Goal: Task Accomplishment & Management: Use online tool/utility

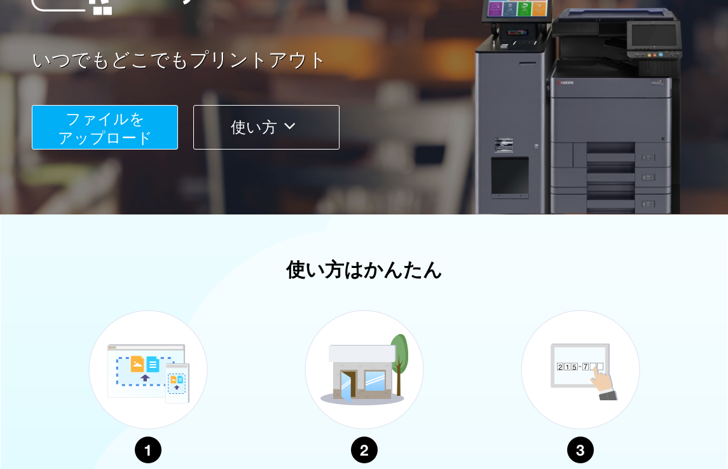
scroll to position [207, 0]
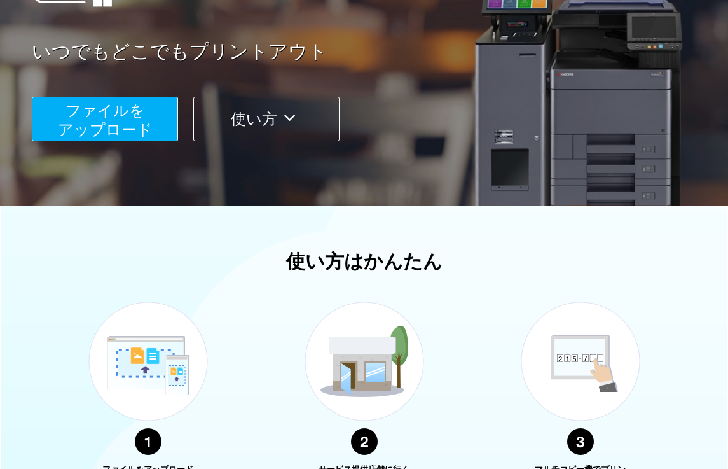
click at [137, 122] on span "ファイルを ​​アップロード" at bounding box center [105, 120] width 95 height 36
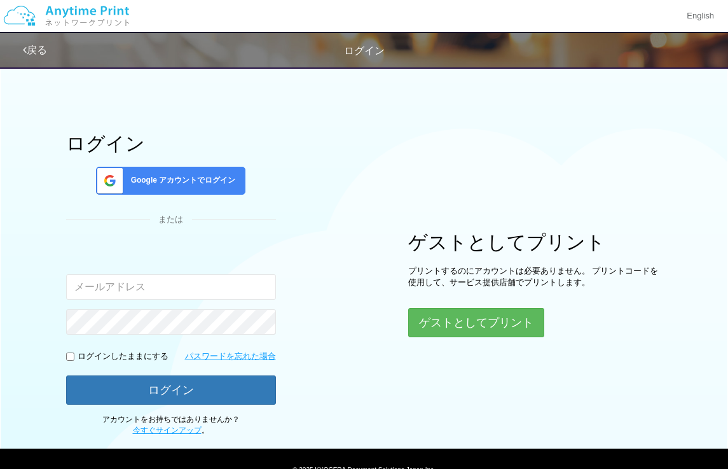
scroll to position [39, 0]
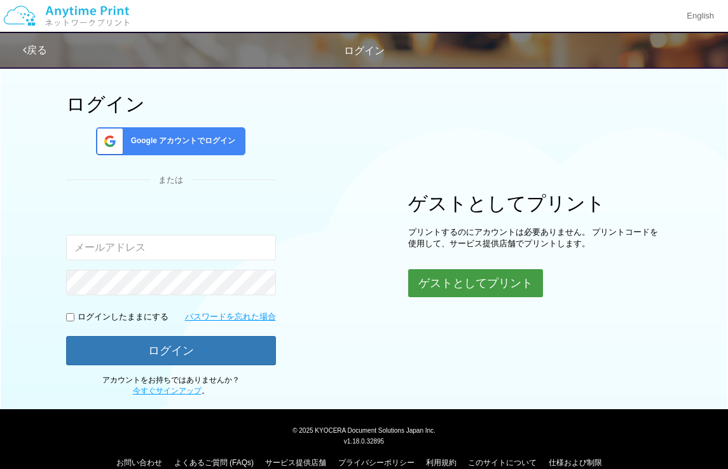
click at [448, 286] on button "ゲストとしてプリント" at bounding box center [475, 283] width 135 height 28
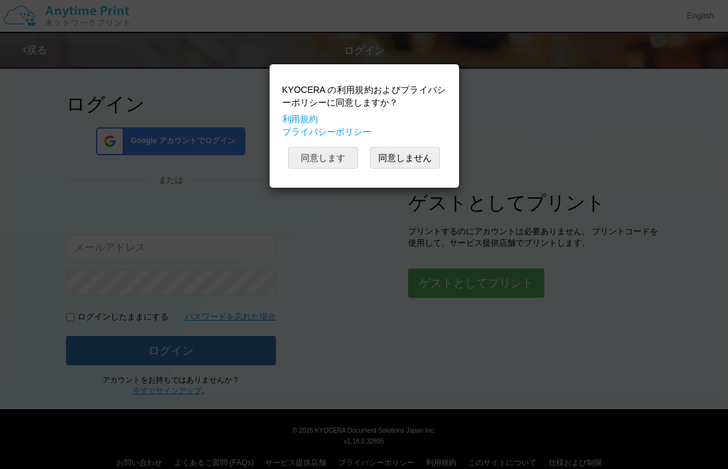
click at [335, 150] on button "同意します" at bounding box center [323, 158] width 70 height 22
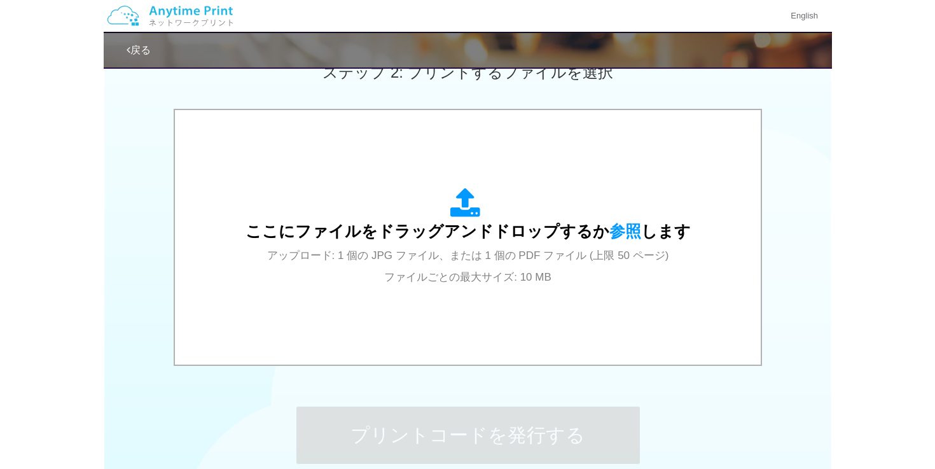
scroll to position [398, 0]
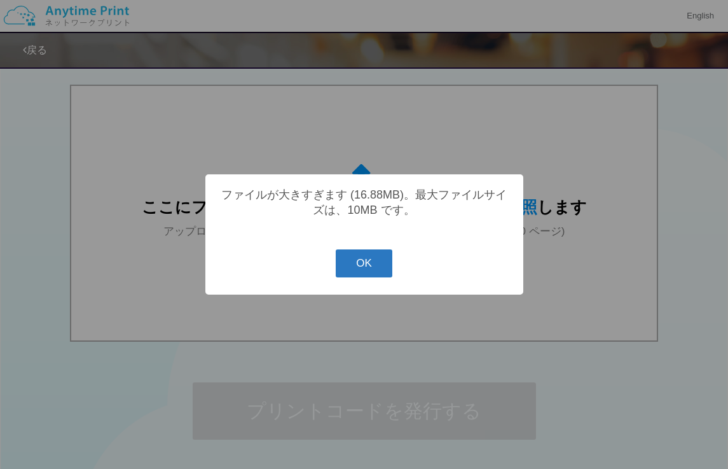
click at [377, 275] on button "OK" at bounding box center [364, 263] width 57 height 28
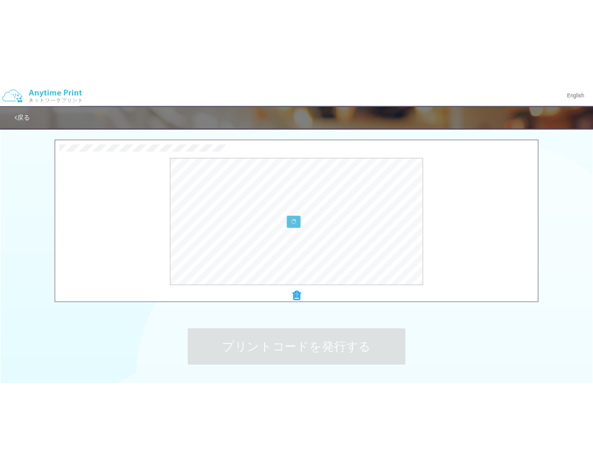
scroll to position [400, 0]
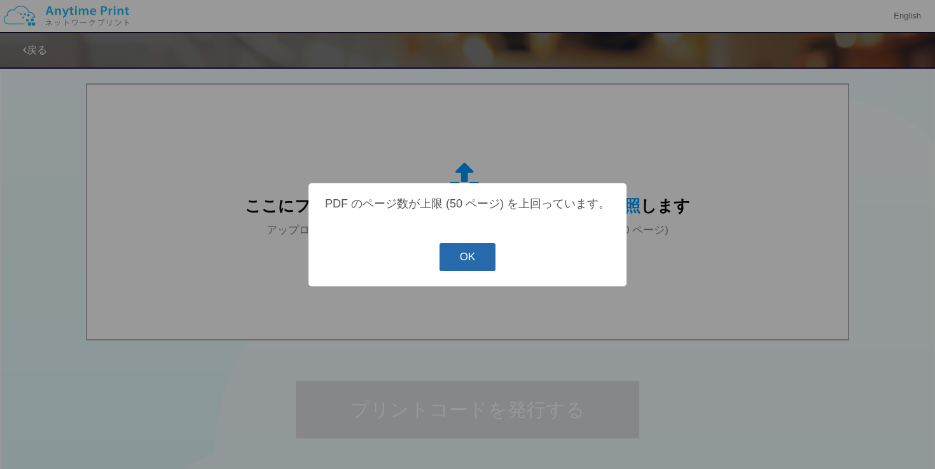
click at [468, 262] on button "OK" at bounding box center [468, 257] width 57 height 28
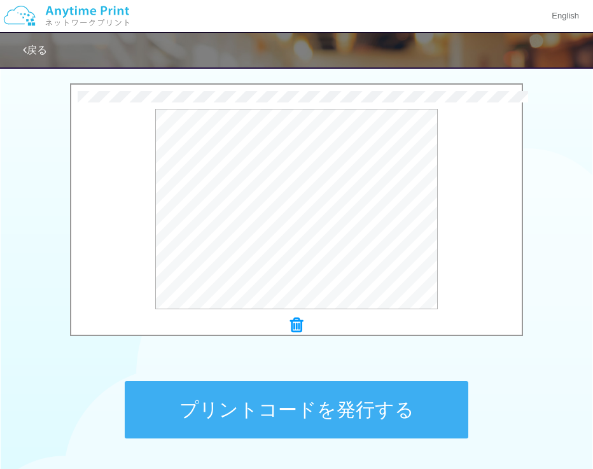
click at [298, 405] on button "プリントコードを発行する" at bounding box center [297, 409] width 344 height 57
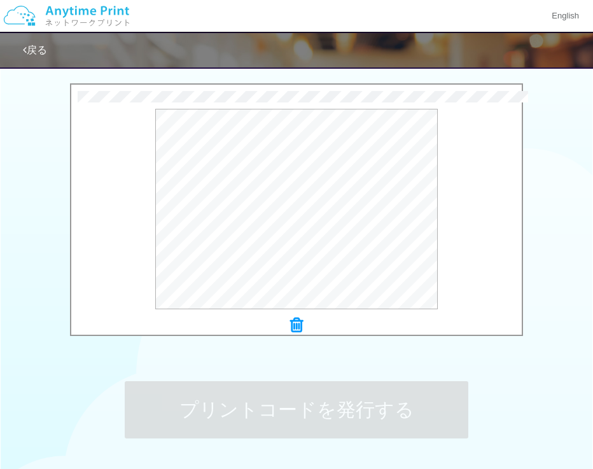
scroll to position [0, 0]
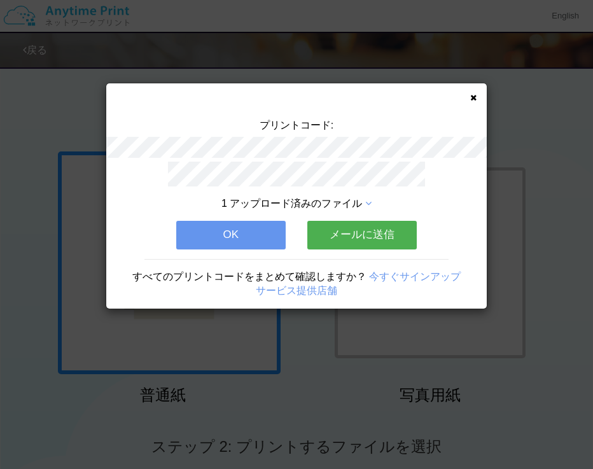
click at [240, 231] on button "OK" at bounding box center [230, 235] width 109 height 28
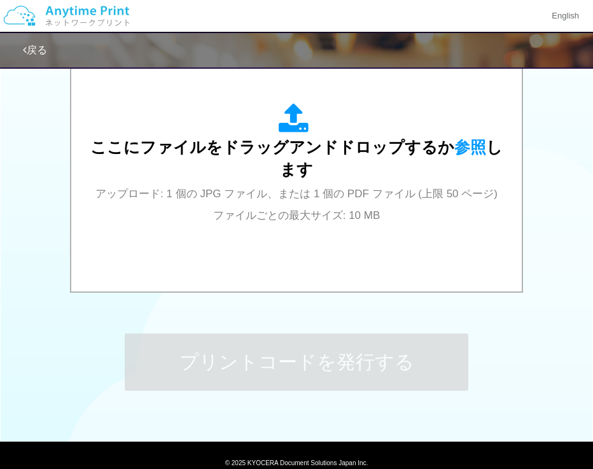
scroll to position [429, 0]
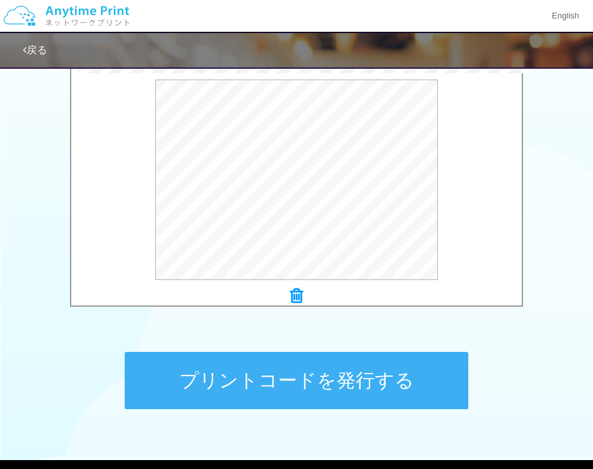
click at [324, 379] on button "プリントコードを発行する" at bounding box center [297, 380] width 344 height 57
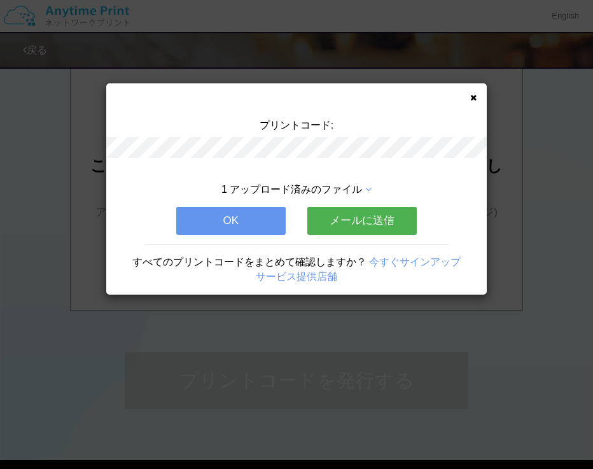
scroll to position [0, 0]
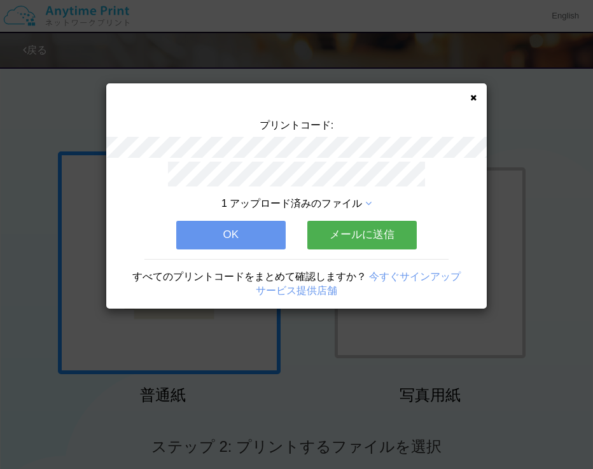
click at [244, 228] on button "OK" at bounding box center [230, 235] width 109 height 28
